Goal: Find specific page/section: Find specific page/section

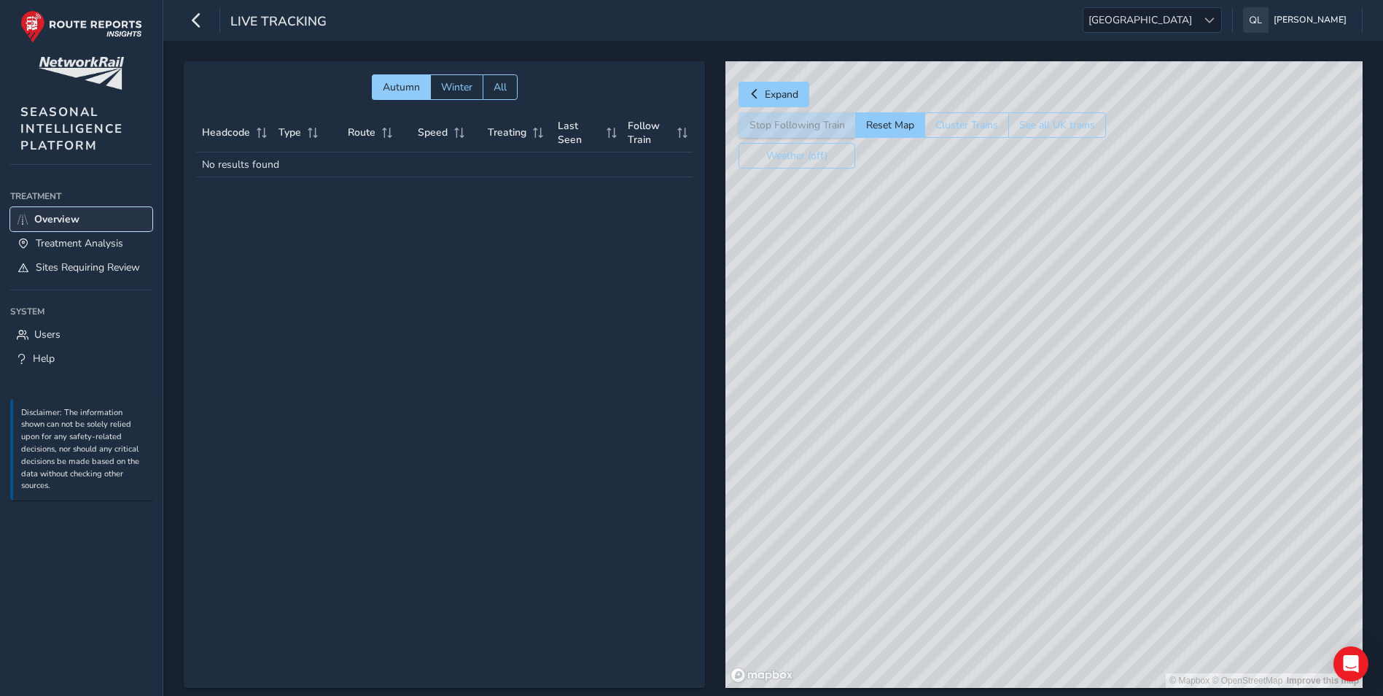
click at [53, 211] on link "Overview" at bounding box center [81, 219] width 142 height 24
click at [200, 19] on icon "button" at bounding box center [196, 20] width 15 height 26
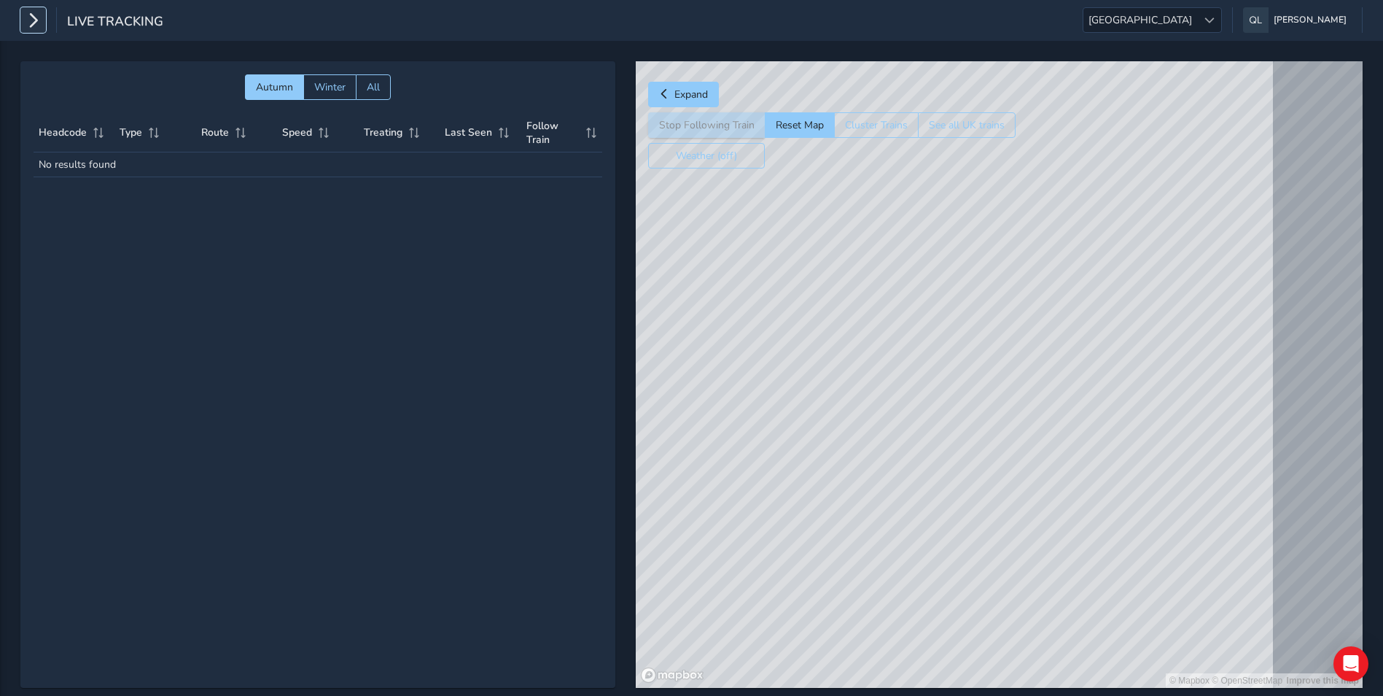
click at [34, 23] on icon "button" at bounding box center [33, 20] width 15 height 26
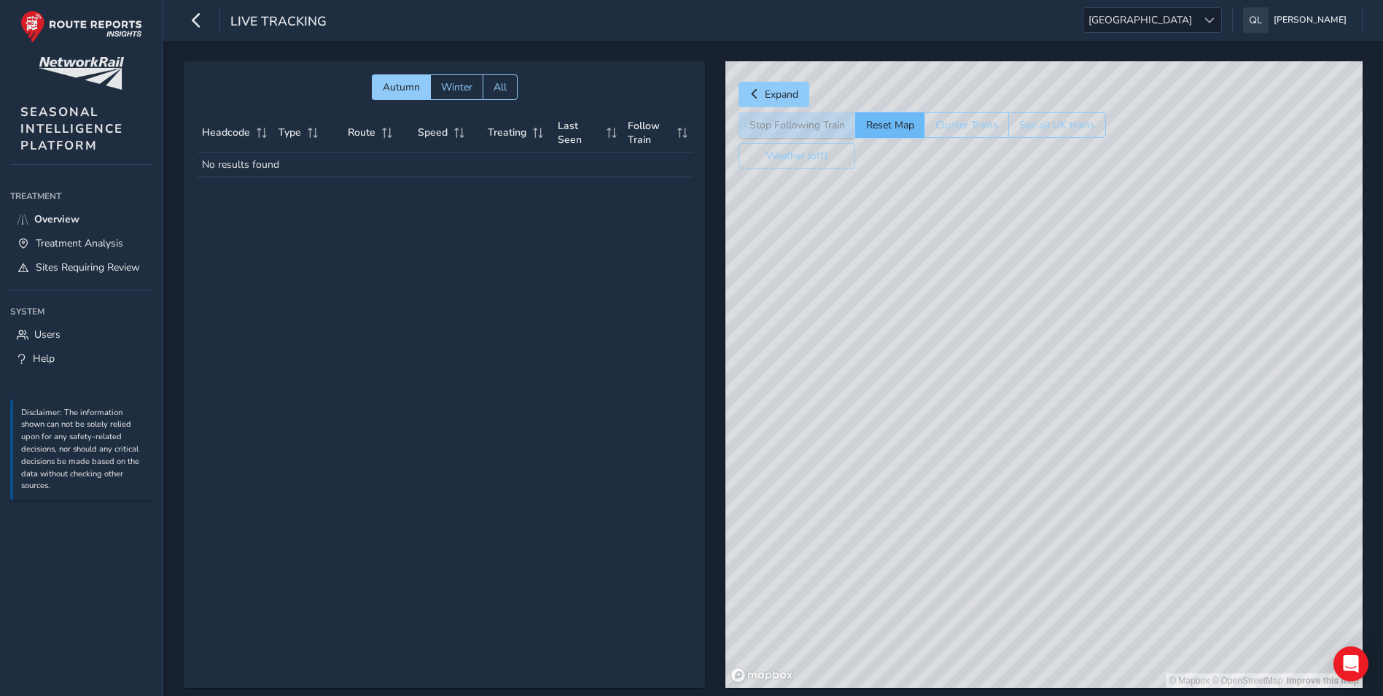
click at [877, 132] on button "Reset Map" at bounding box center [889, 125] width 69 height 26
click at [34, 336] on span "Users" at bounding box center [47, 334] width 26 height 14
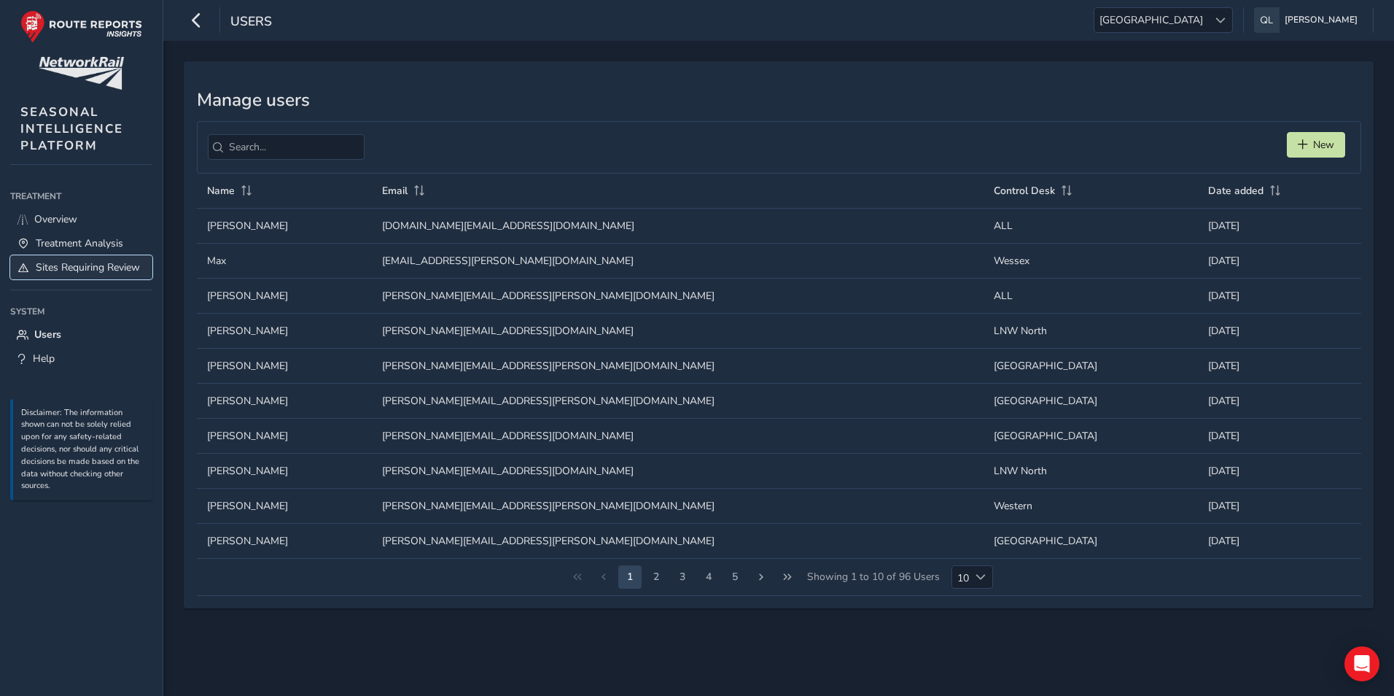
click at [56, 263] on span "Sites Requiring Review" at bounding box center [88, 267] width 104 height 14
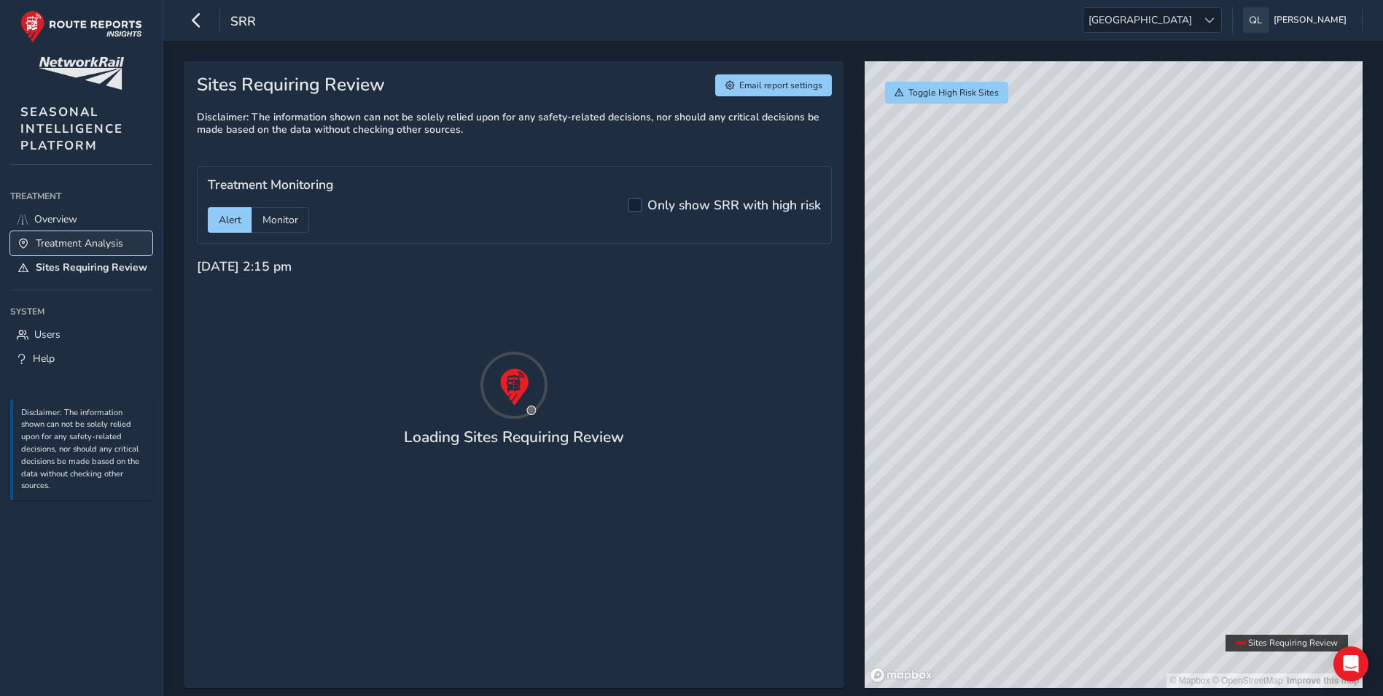
click at [58, 245] on span "Treatment Analysis" at bounding box center [80, 243] width 88 height 14
